Goal: Navigation & Orientation: Find specific page/section

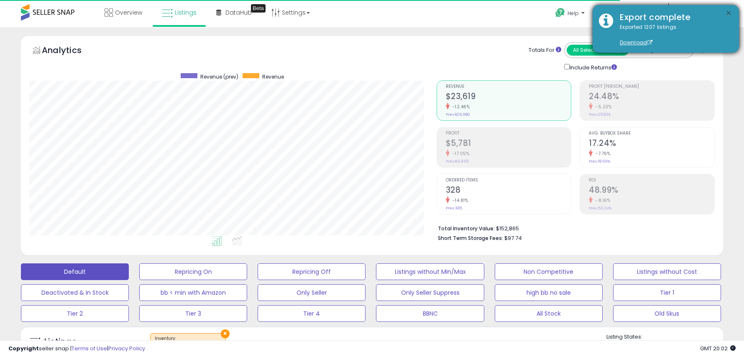
click at [726, 14] on button "×" at bounding box center [728, 13] width 7 height 10
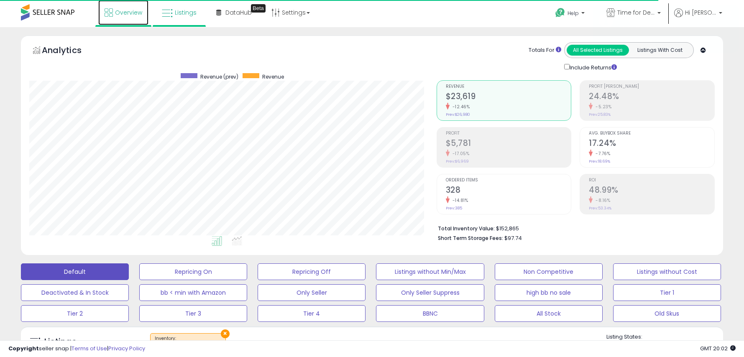
click at [118, 13] on span "Overview" at bounding box center [128, 12] width 27 height 8
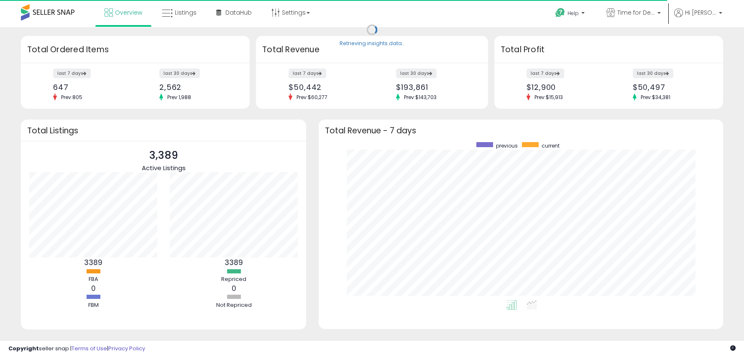
scroll to position [158, 388]
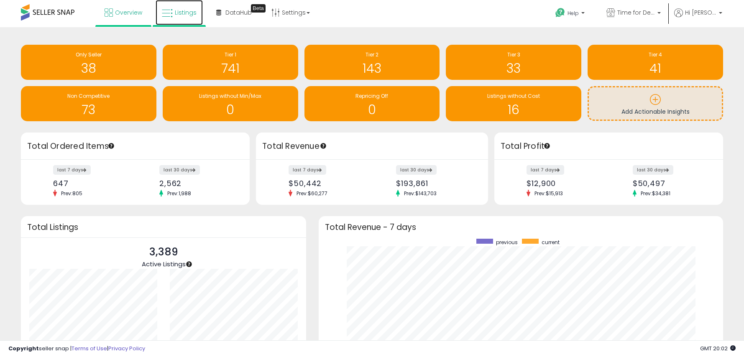
click at [180, 19] on link "Listings" at bounding box center [179, 12] width 47 height 25
